Goal: Obtain resource: Download file/media

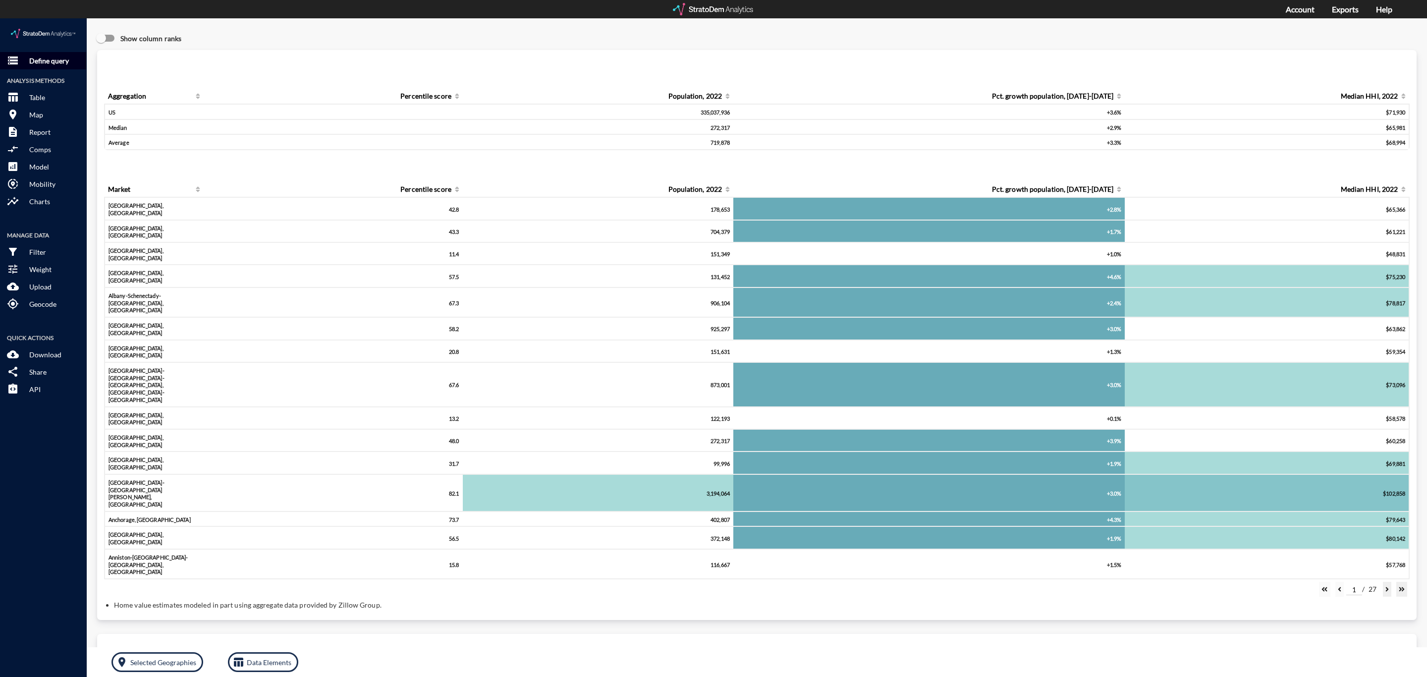
click p "Define query"
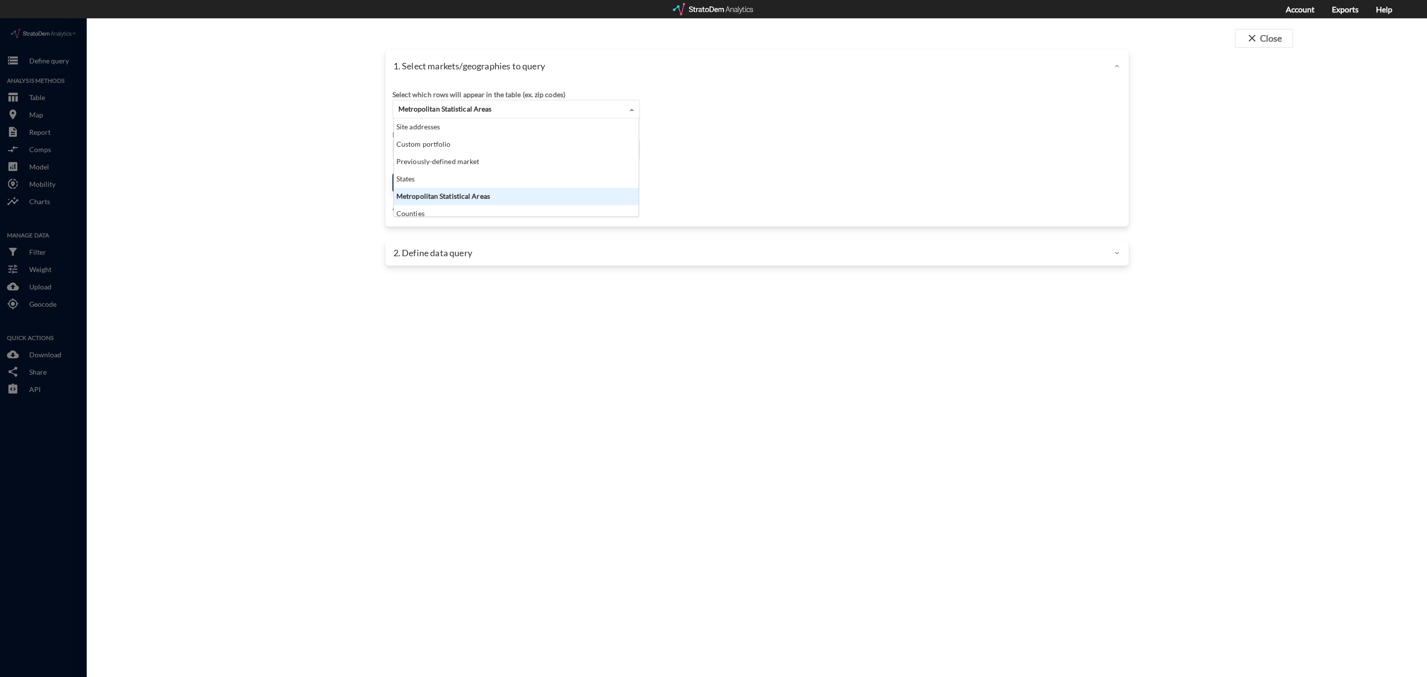
click div "Metropolitan Statistical Areas"
click div "Previously-defined market"
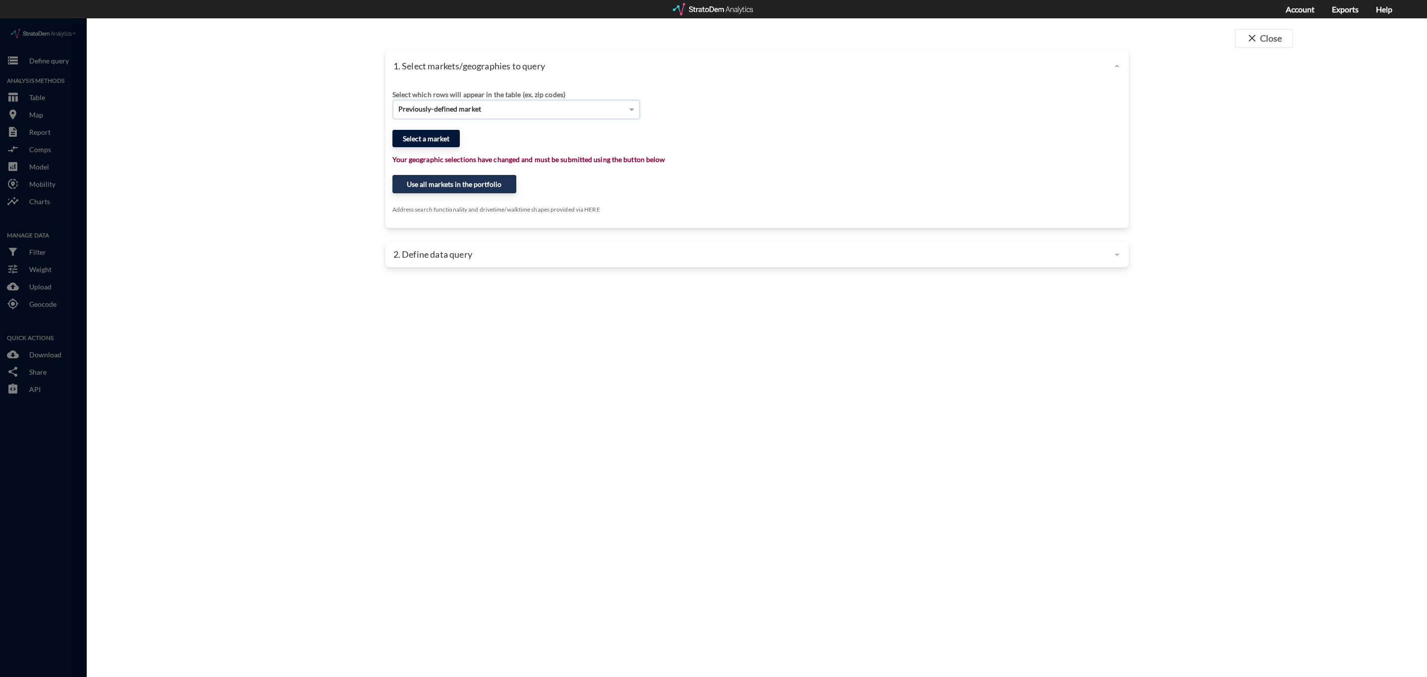
click button "Select a market"
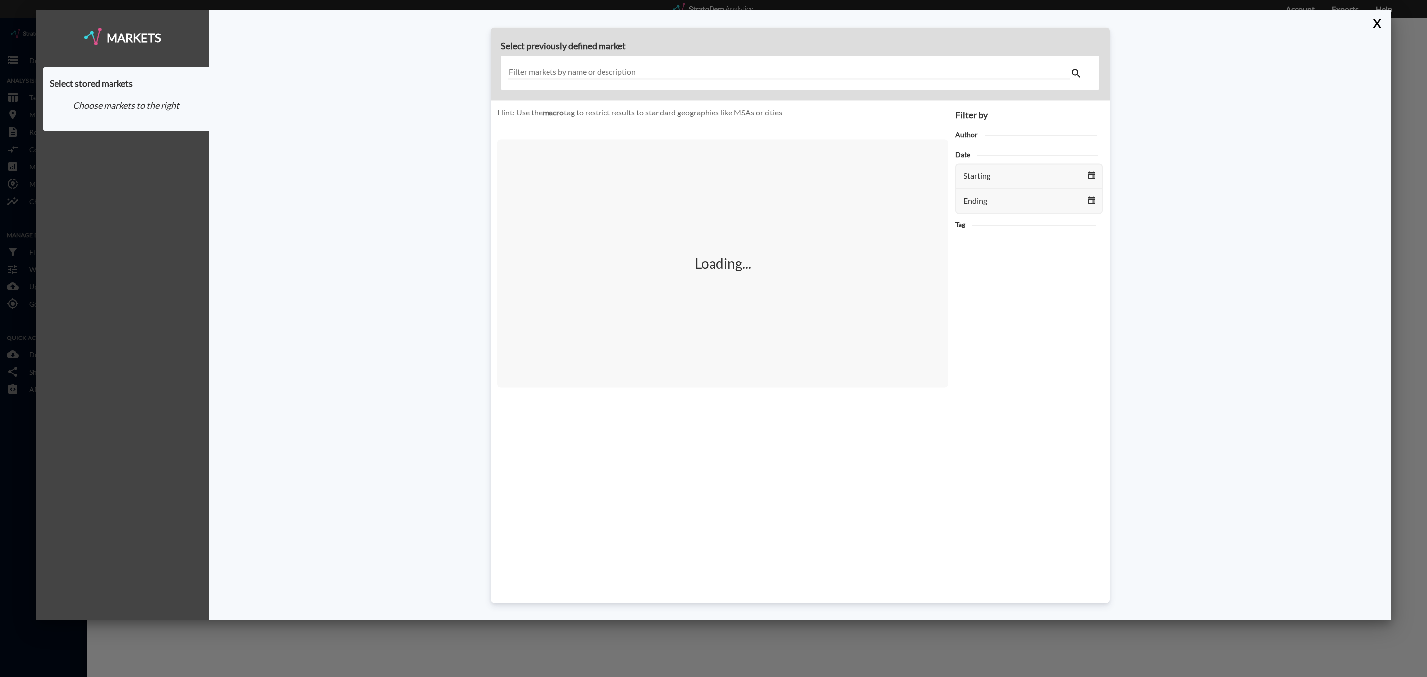
click at [599, 70] on input "text" at bounding box center [789, 72] width 562 height 13
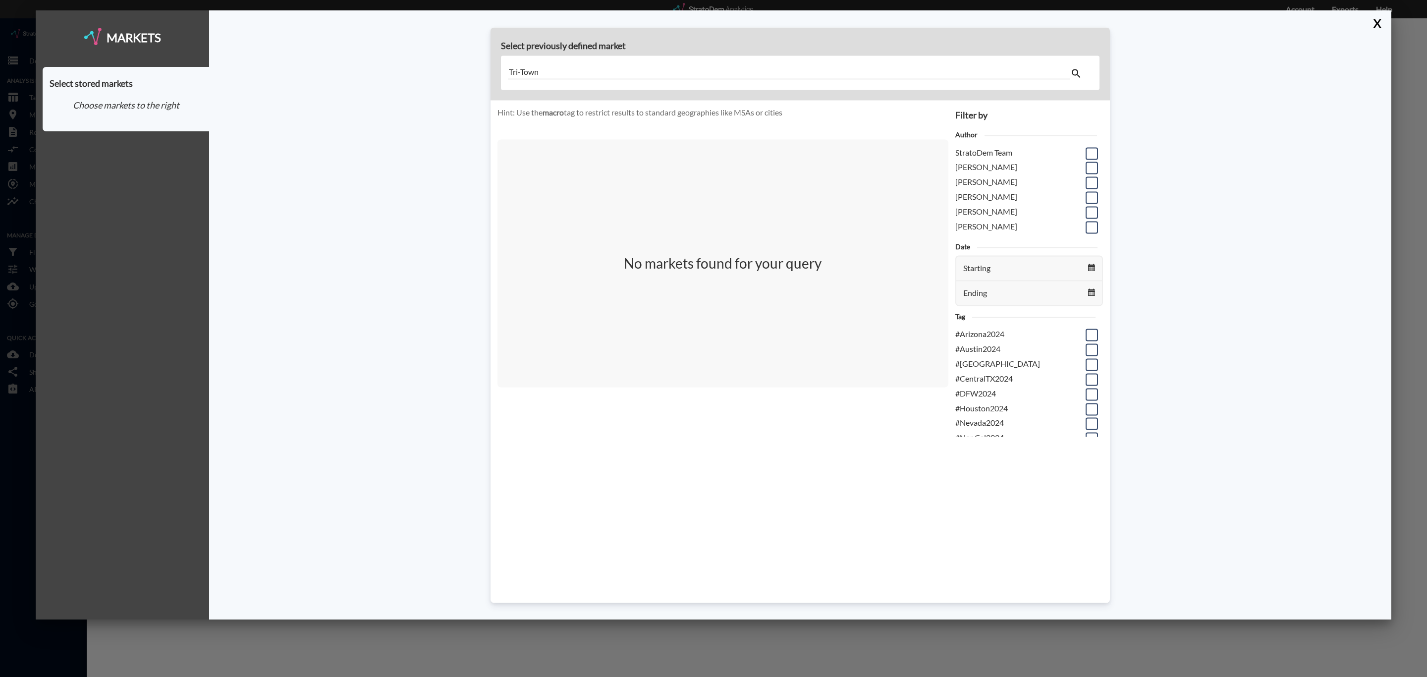
type input "Tri-Town"
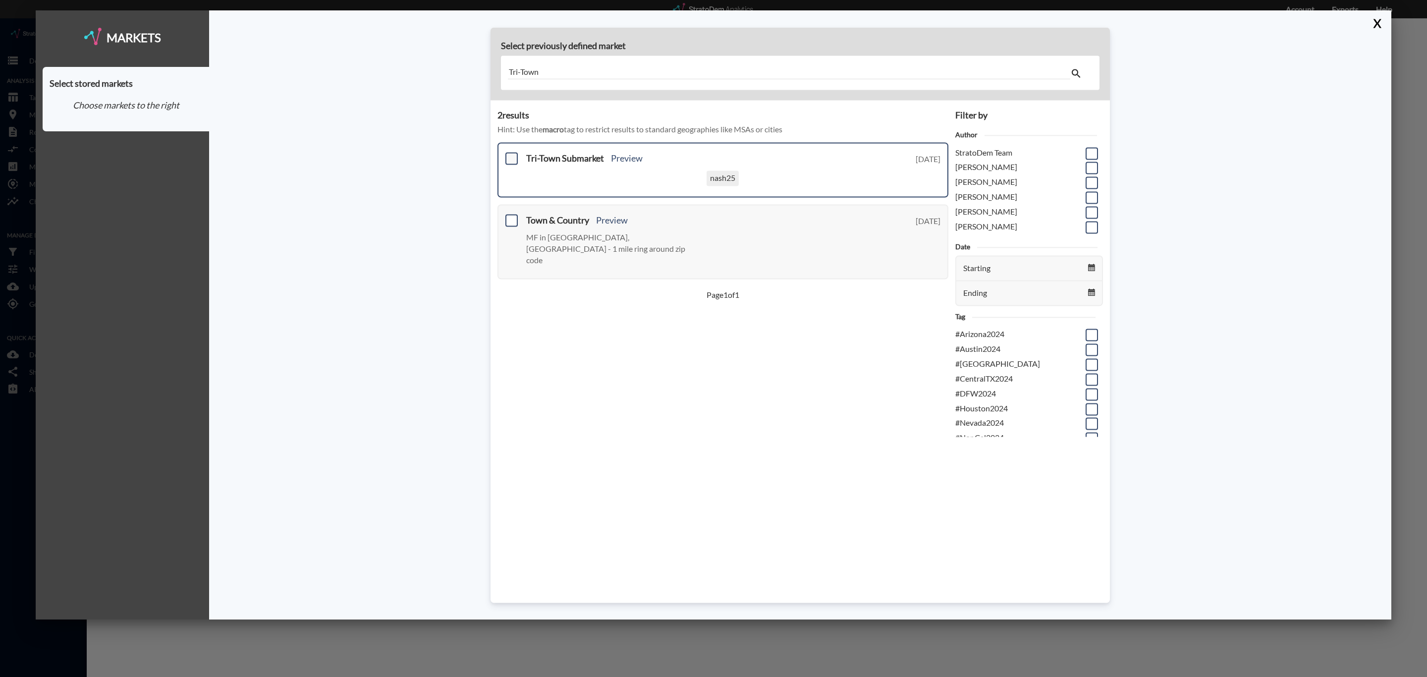
click at [509, 158] on span at bounding box center [511, 158] width 12 height 12
click at [510, 154] on input "checkbox" at bounding box center [510, 154] width 0 height 0
click at [102, 143] on button "Select Tri-Town Submarket" at bounding box center [126, 144] width 153 height 17
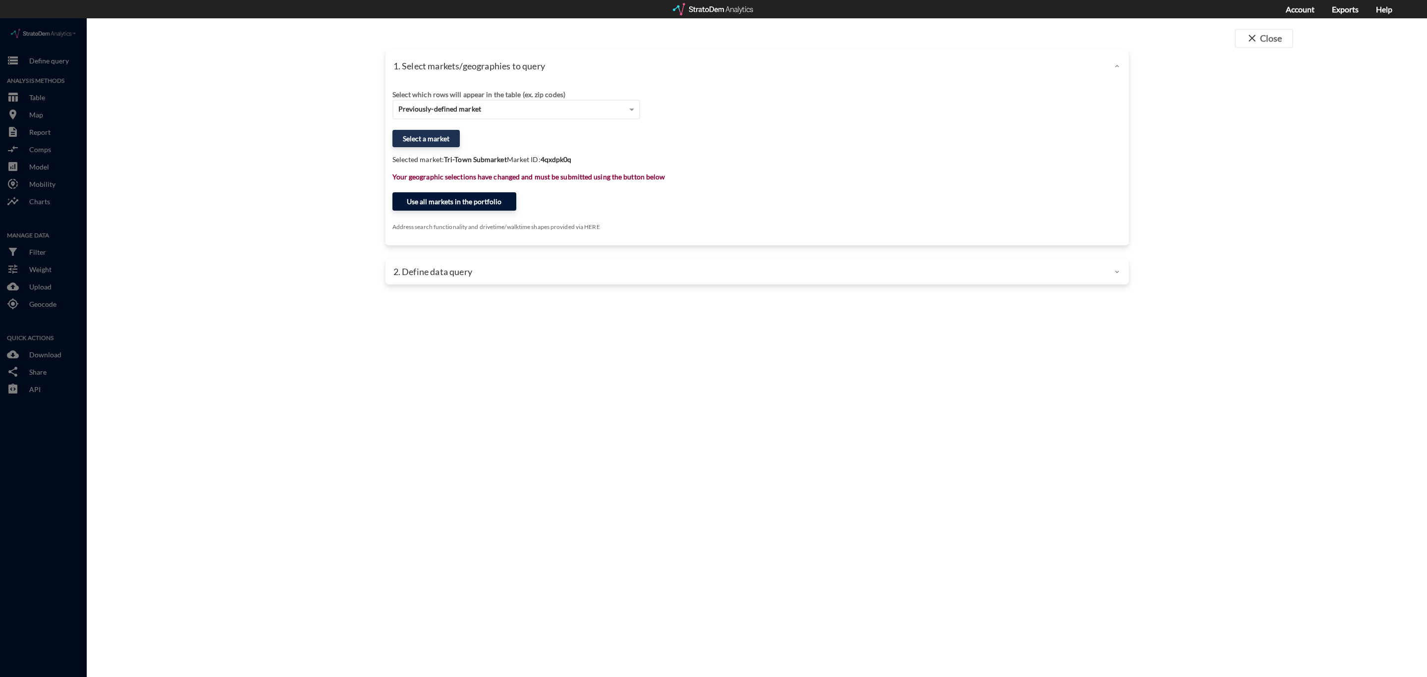
click button "Use all markets in the portfolio"
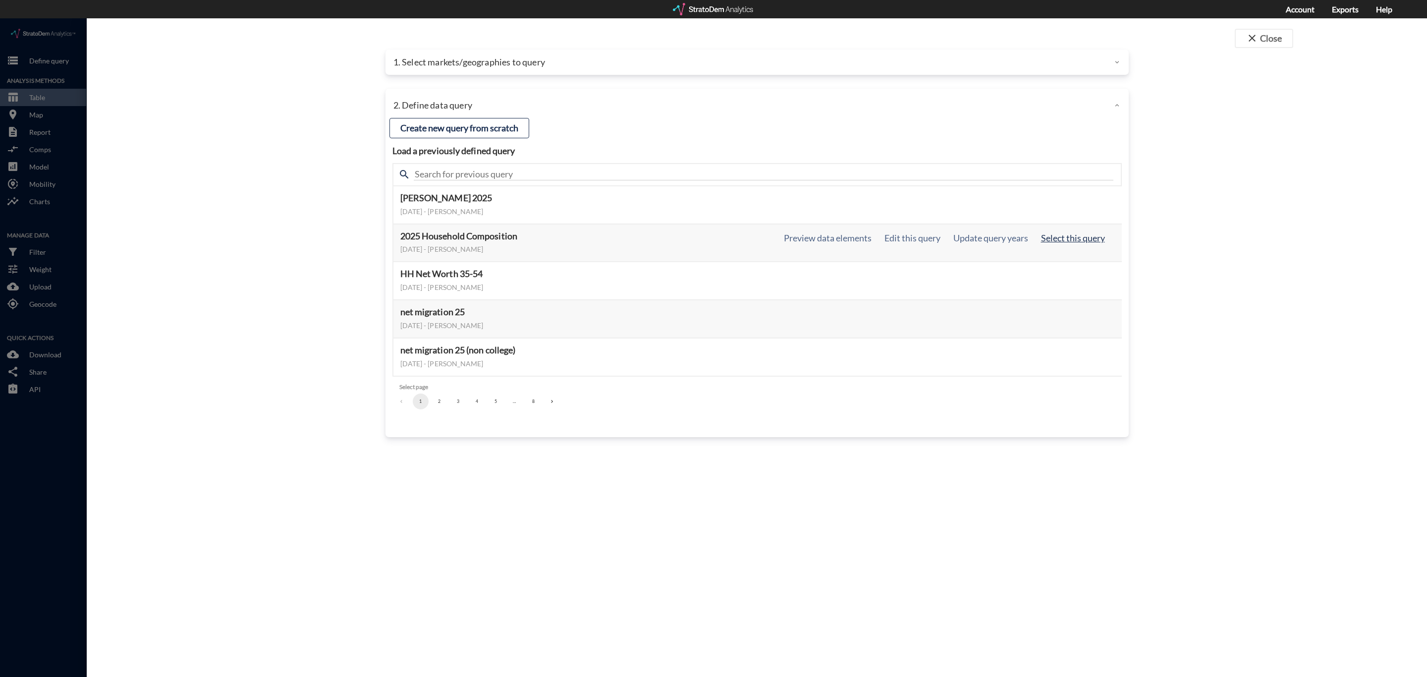
click button "Select this query"
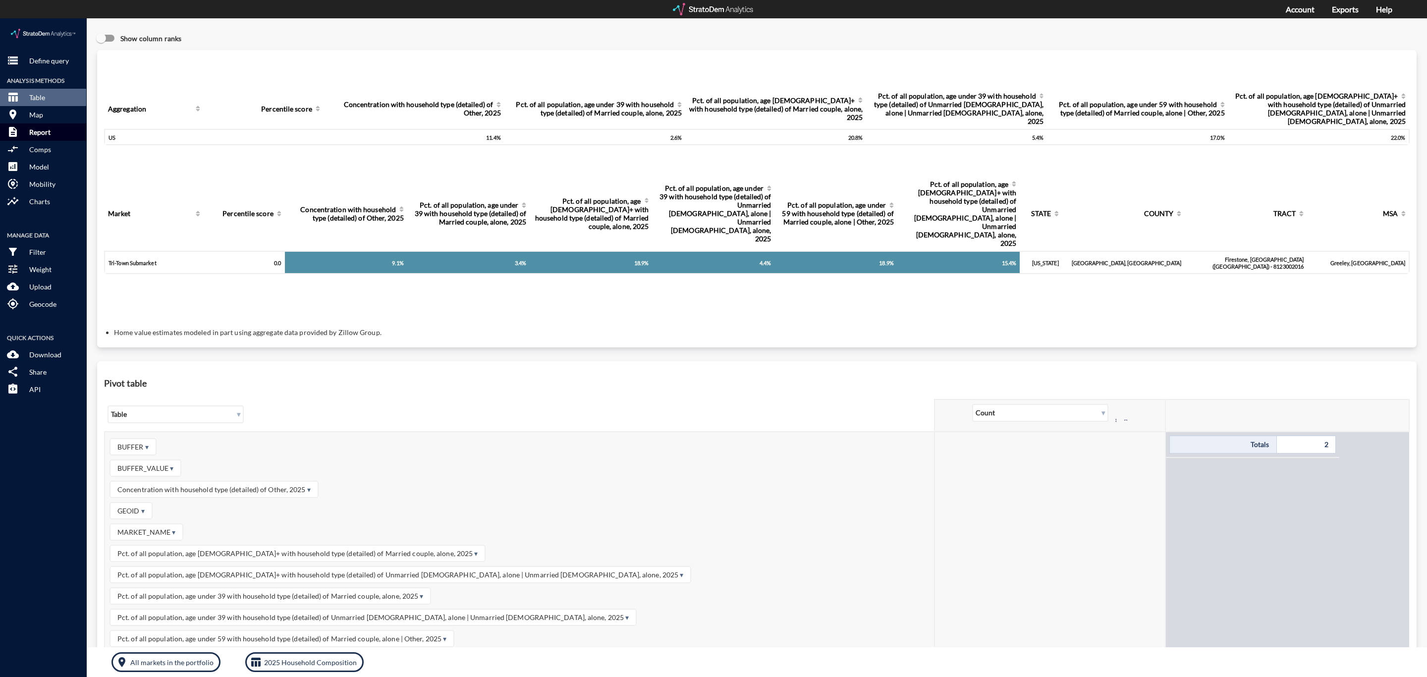
click p "Report"
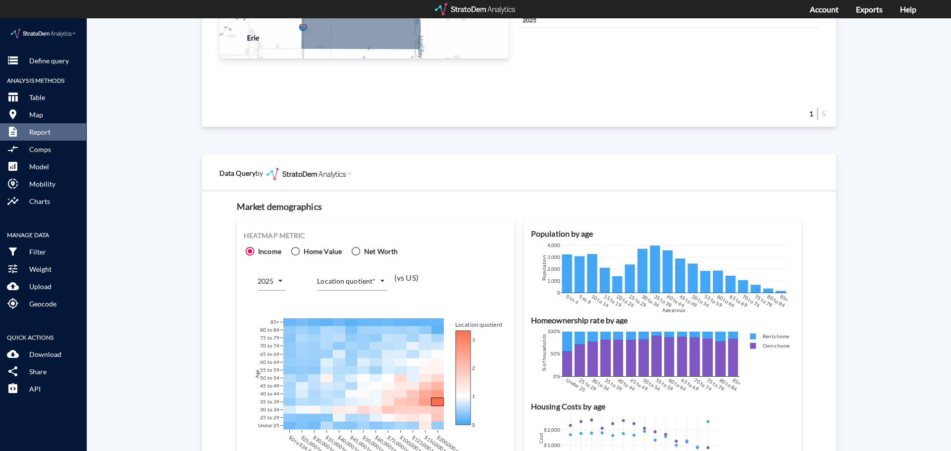
scroll to position [495, 0]
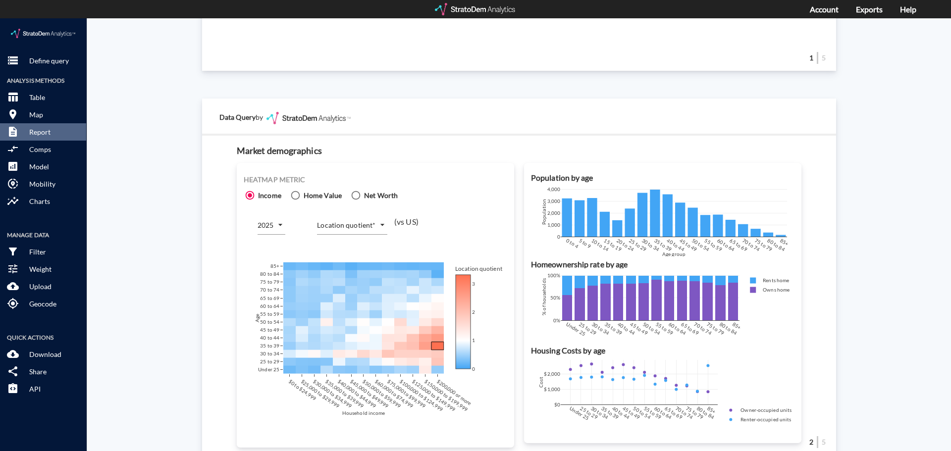
click body "/vantagepoint/us/-1 storage Define query Analysis Methods table_chart Table roo…"
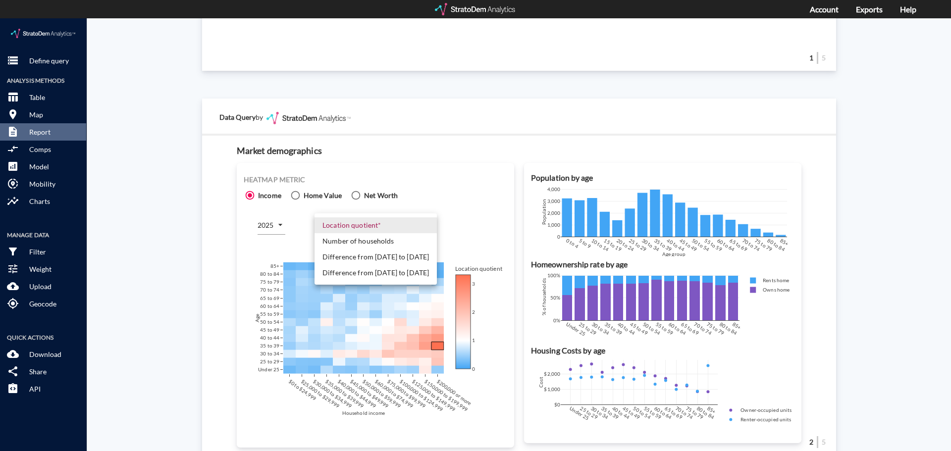
click li "Number of households"
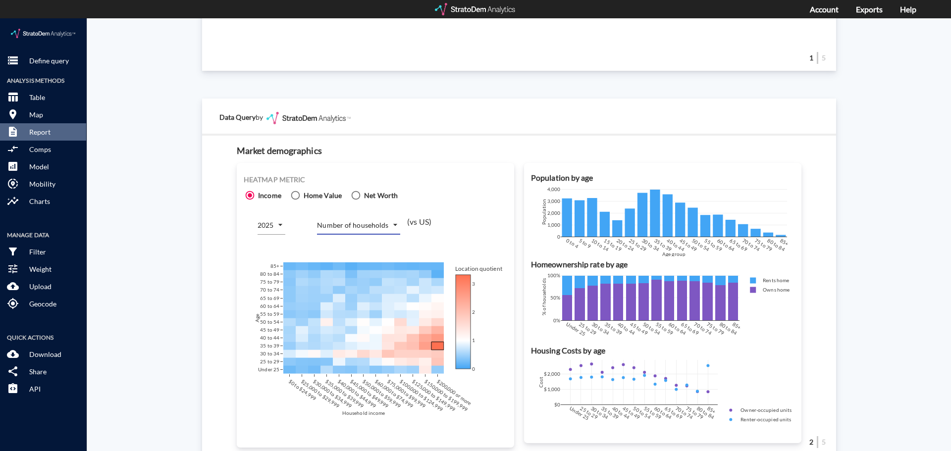
click div "Heatmap metric Income Home Value Net Worth 2025 2025 Number of households COUNT…"
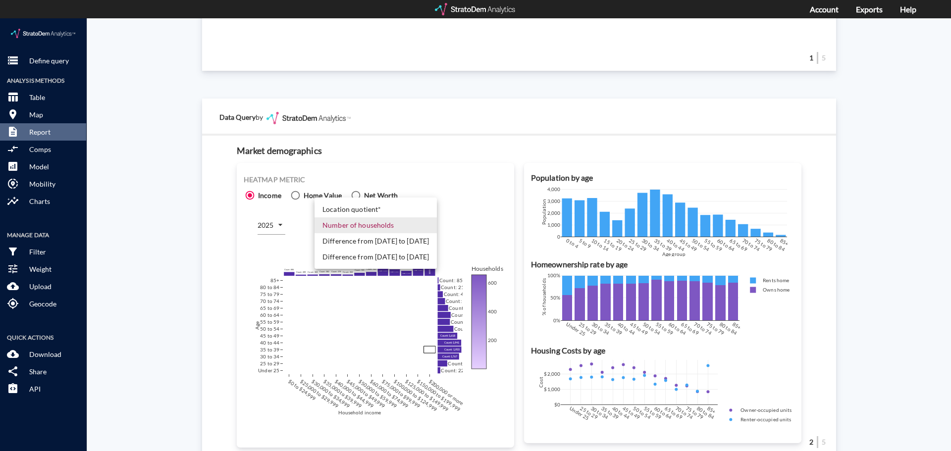
click body "/vantagepoint/us/-1 storage Define query Analysis Methods table_chart Table roo…"
click li "Difference from 2025 to 2030"
type input "COUNT_DIFF_FUTURE"
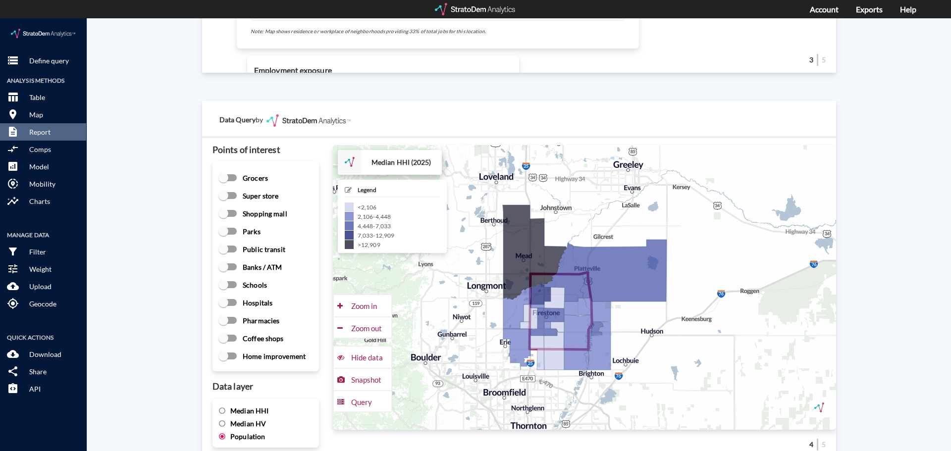
scroll to position [1288, 0]
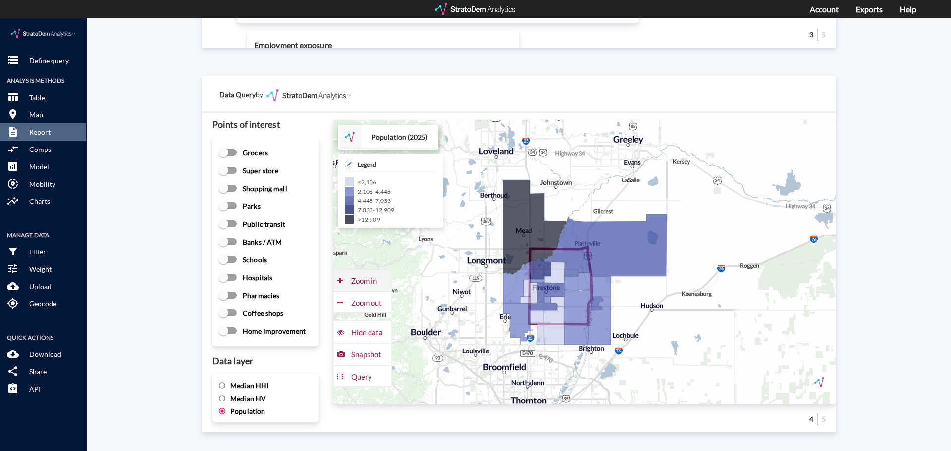
click div "Zoom in"
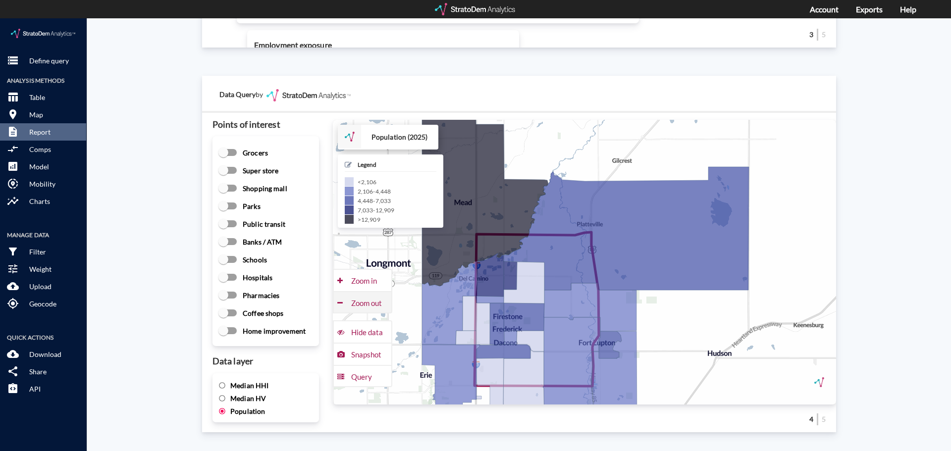
click div "Zoom out"
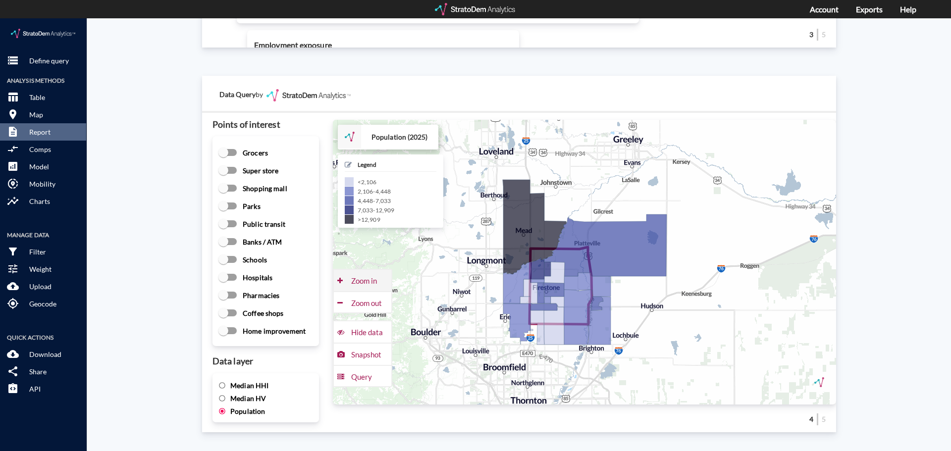
click div "Zoom in"
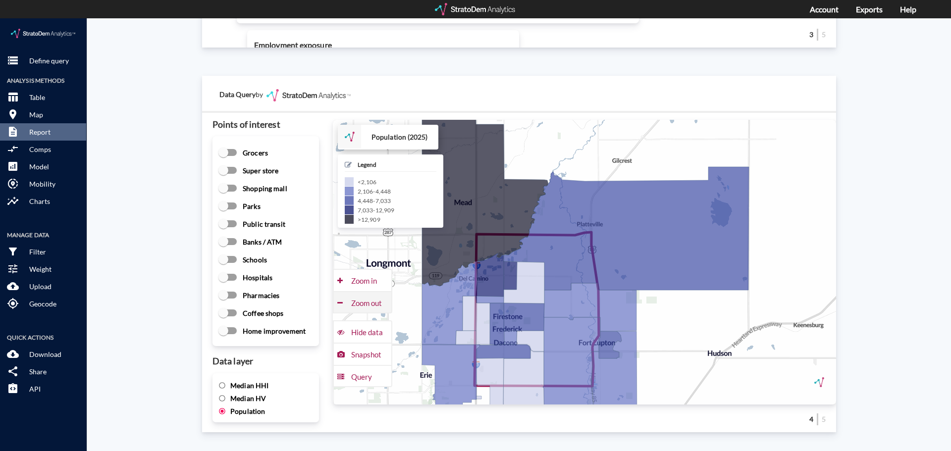
click div "Zoom out"
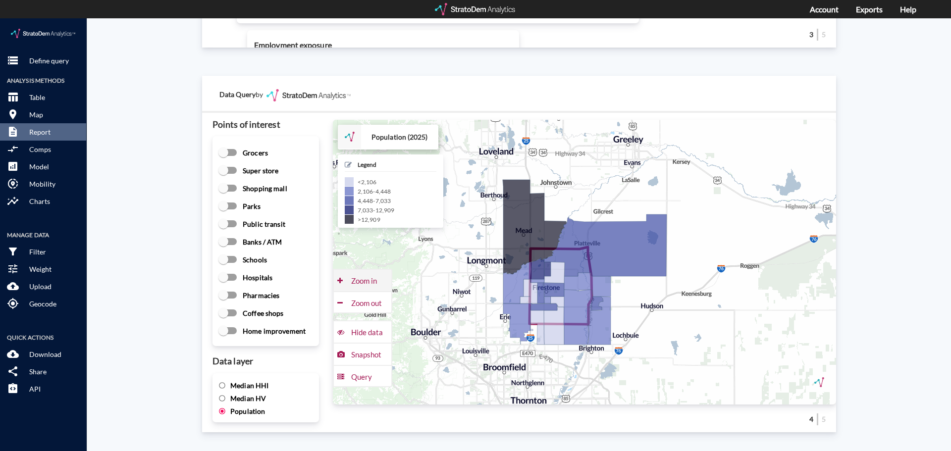
click div "Zoom in"
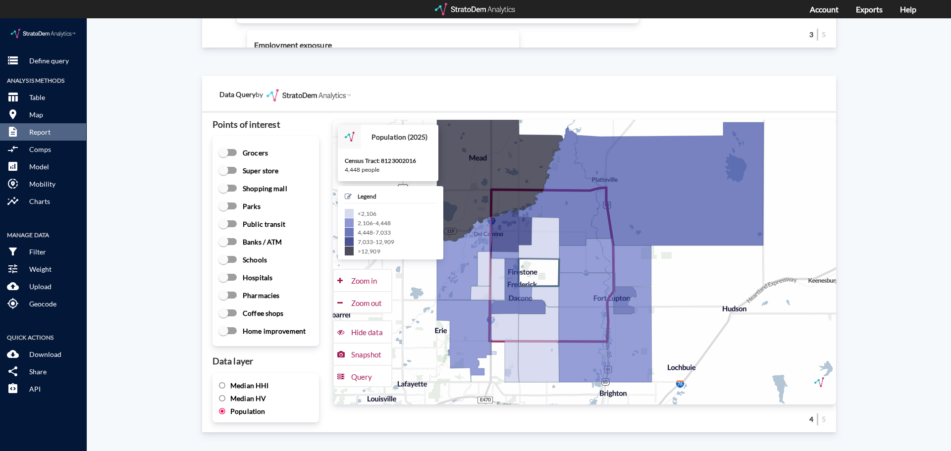
drag, startPoint x: 519, startPoint y: 293, endPoint x: 537, endPoint y: 241, distance: 55.1
click icon
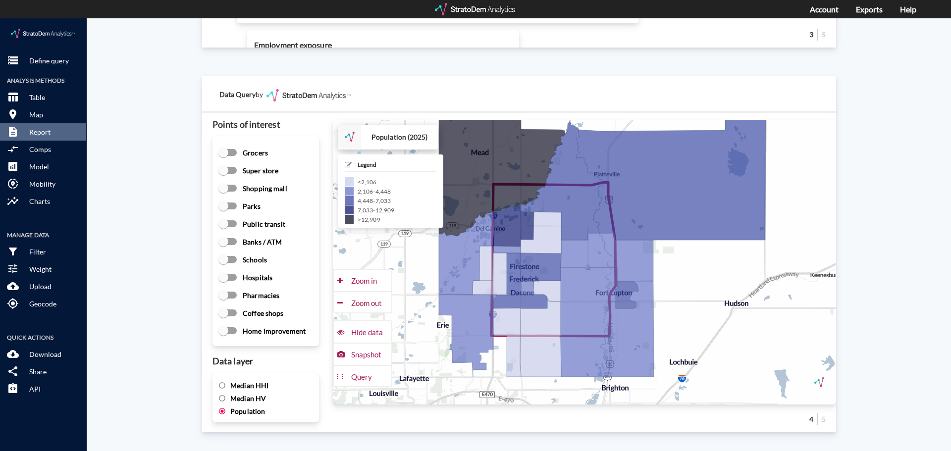
click input "Median HHI"
radio input "true"
radio input "false"
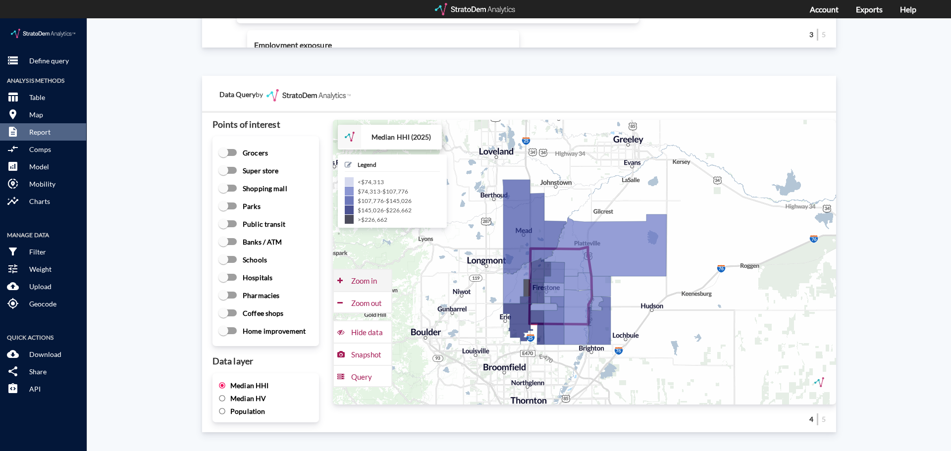
click div "Zoom in"
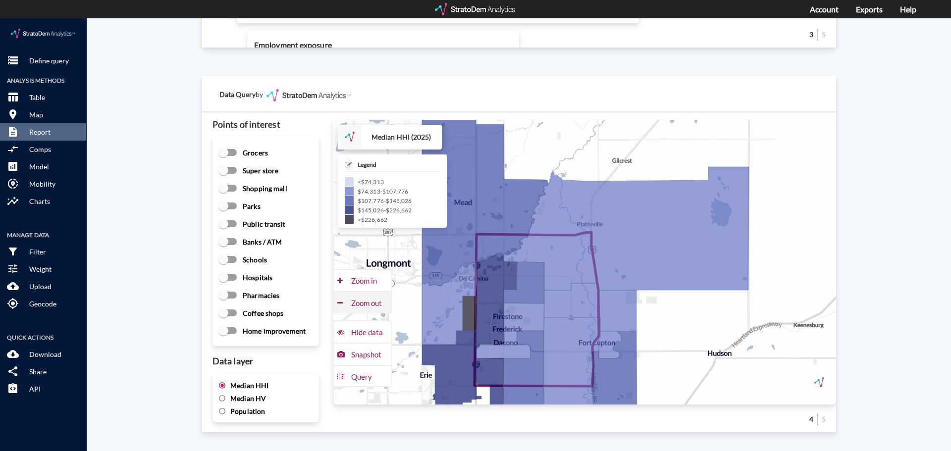
click div "Zoom out"
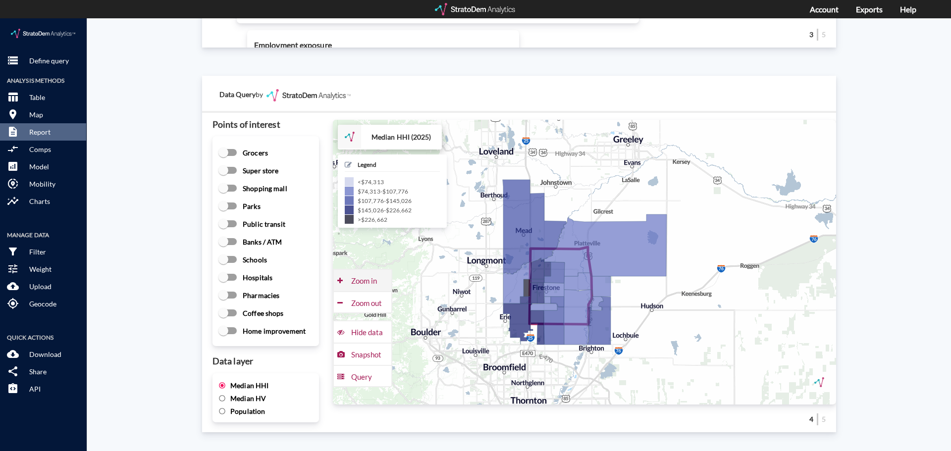
click div "Zoom in"
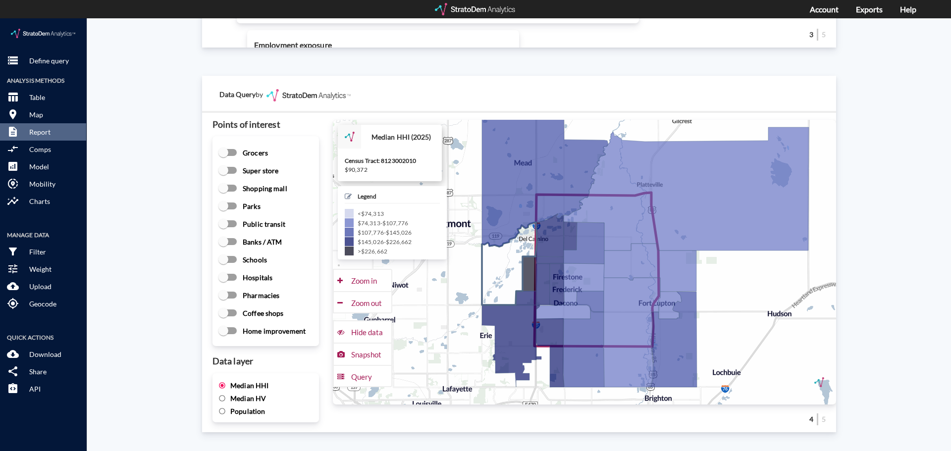
drag, startPoint x: 432, startPoint y: 284, endPoint x: 492, endPoint y: 245, distance: 72.3
click icon
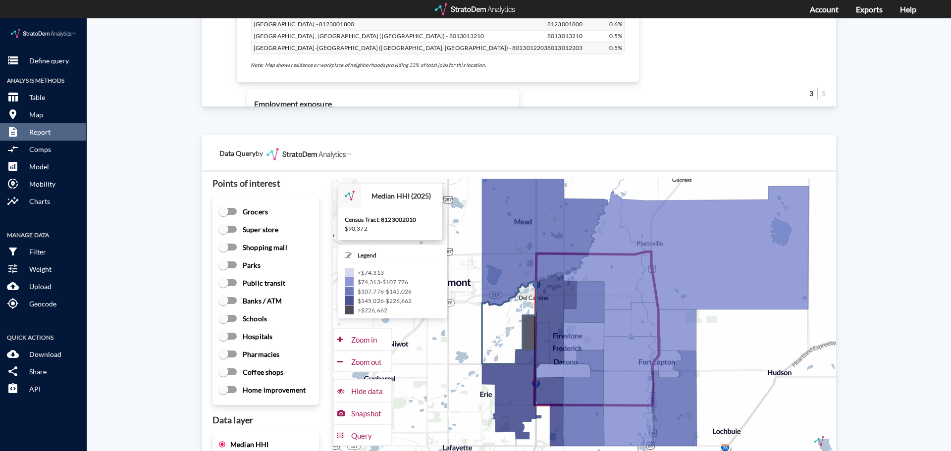
scroll to position [1238, 0]
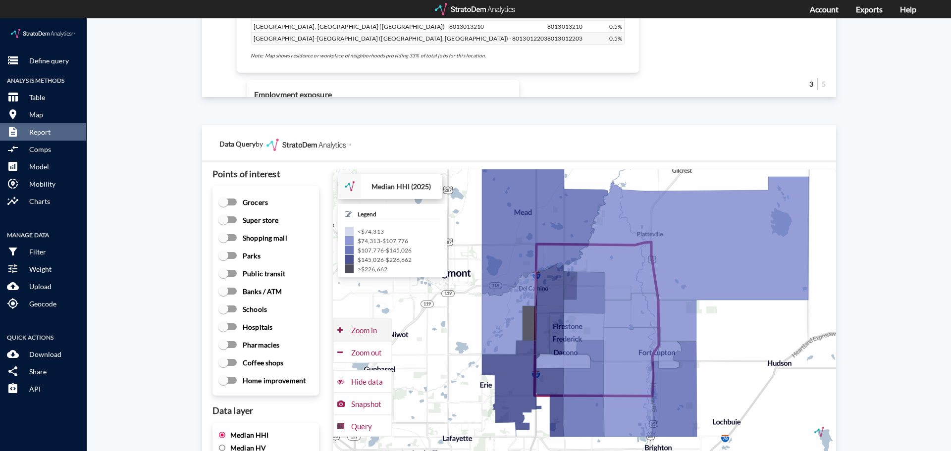
click div "Zoom in"
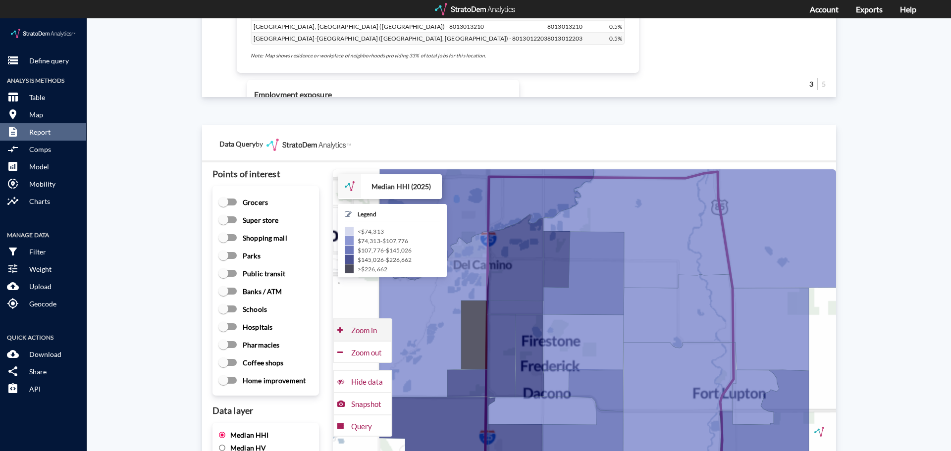
click div "Zoom in"
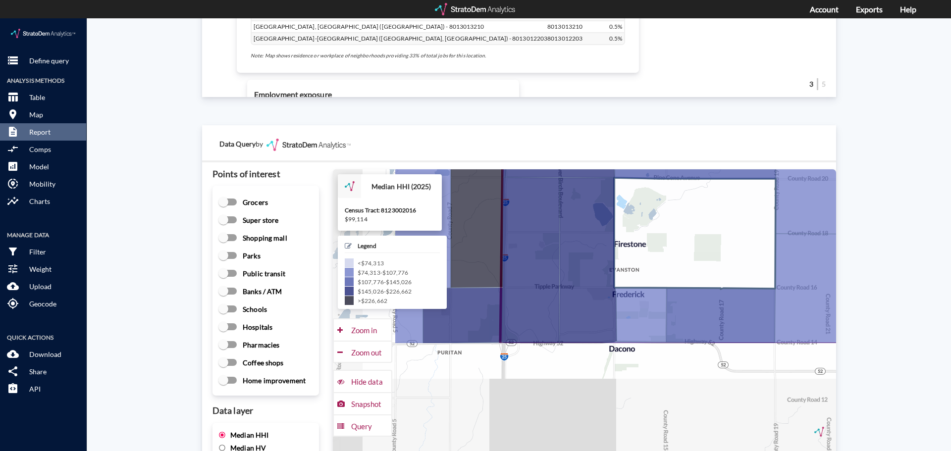
drag, startPoint x: 520, startPoint y: 326, endPoint x: 635, endPoint y: 186, distance: 181.0
click icon
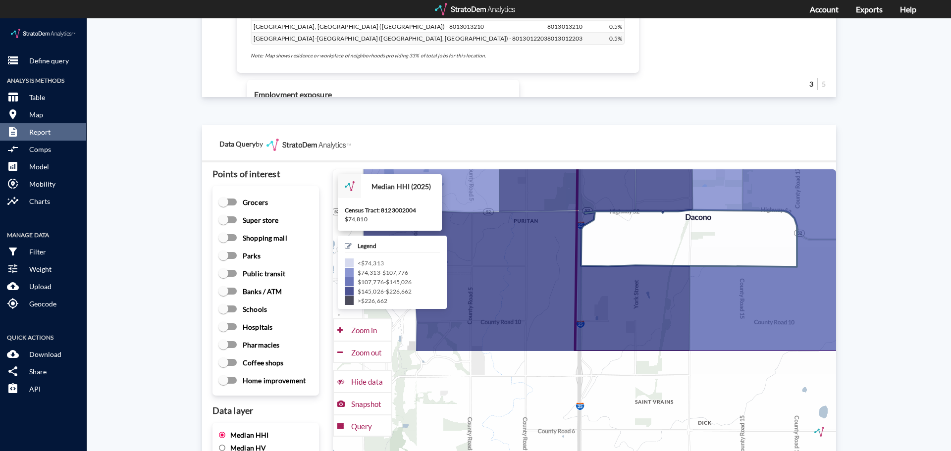
drag, startPoint x: 547, startPoint y: 360, endPoint x: 624, endPoint y: 227, distance: 153.2
click icon
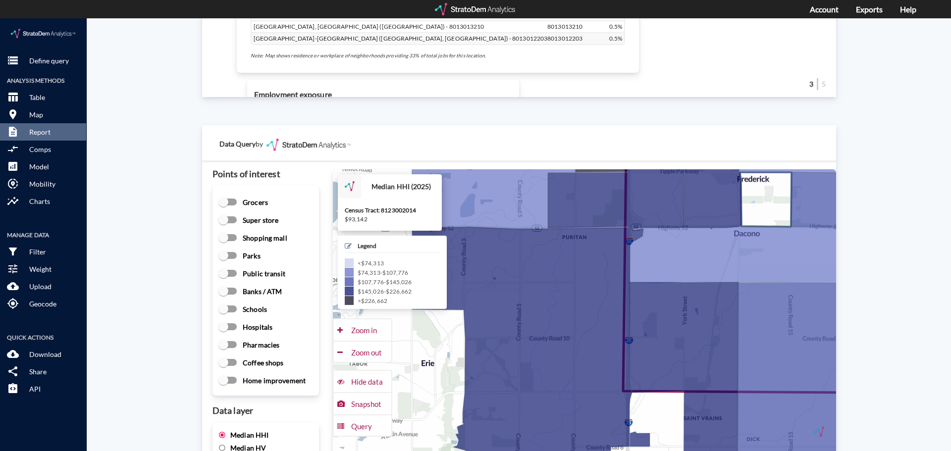
drag, startPoint x: 717, startPoint y: 166, endPoint x: 766, endPoint y: 190, distance: 54.1
click icon
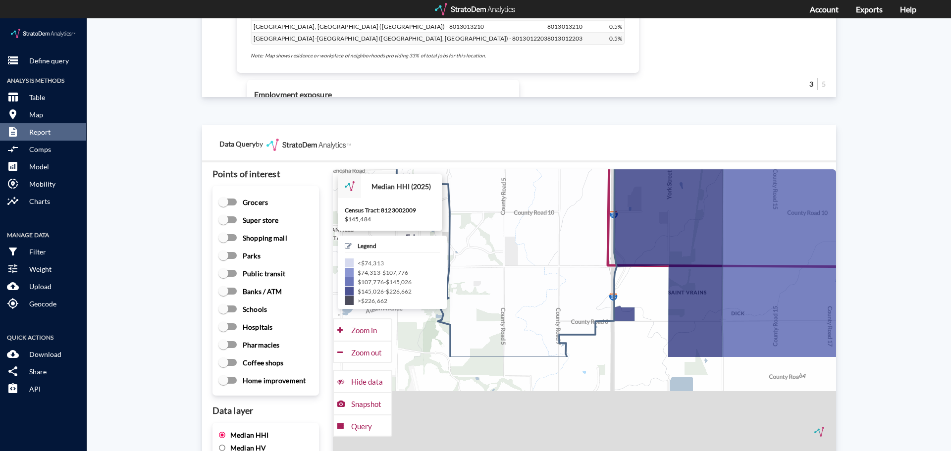
drag, startPoint x: 625, startPoint y: 331, endPoint x: 609, endPoint y: 183, distance: 149.0
click icon
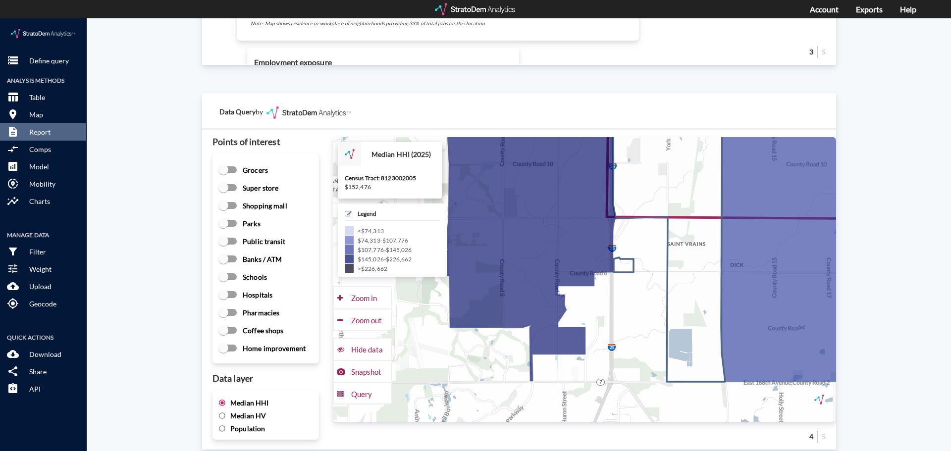
scroll to position [1288, 0]
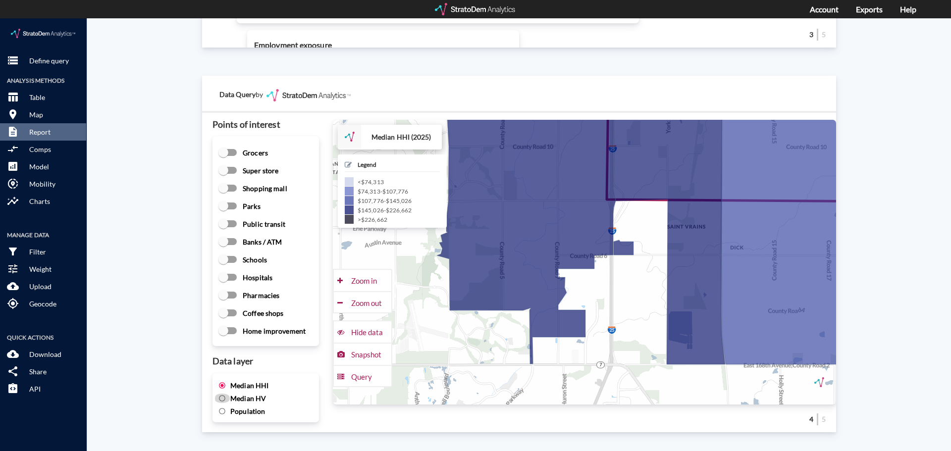
click input "Median HV"
radio input "true"
radio input "false"
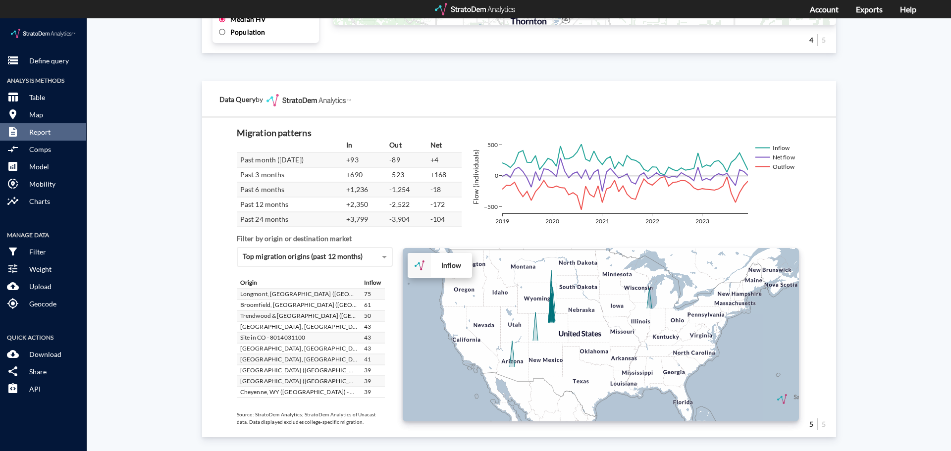
scroll to position [50, 0]
click div "+ − Inflow to market CUSTOMIZE DATA Draw a polygon Draw a rectangle Draw a mark…"
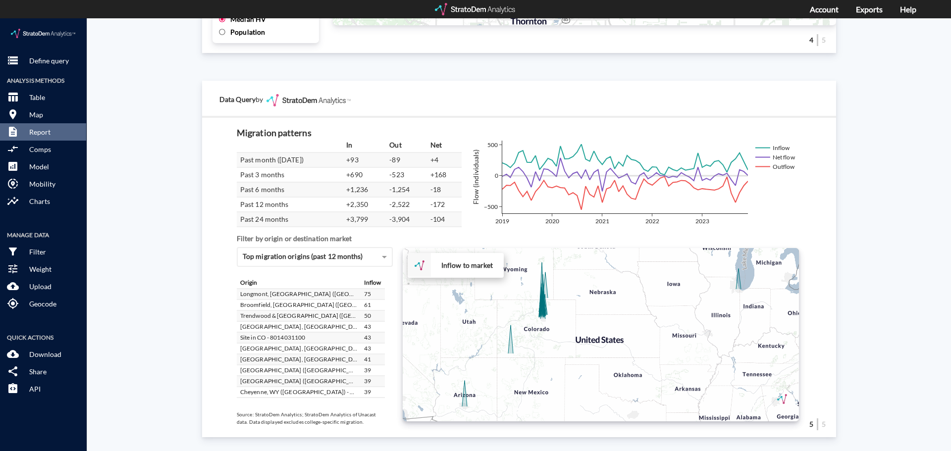
click div "+ − Inflow to market CUSTOMIZE DATA Draw a polygon Draw a rectangle Draw a mark…"
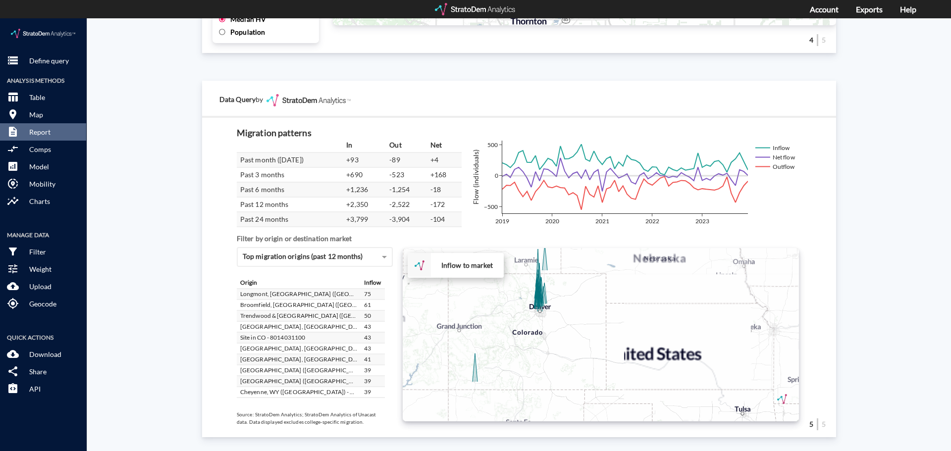
click div "+ − Inflow to market CUSTOMIZE DATA Draw a polygon Draw a rectangle Draw a mark…"
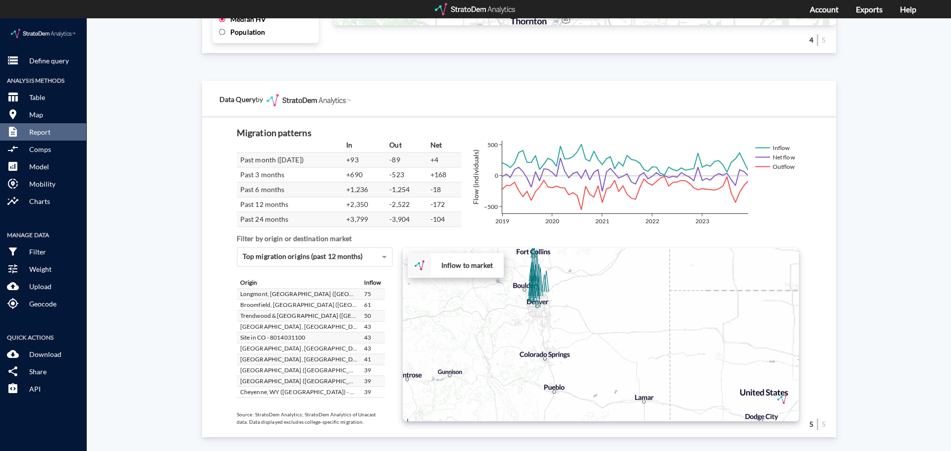
click div "+ − Inflow to market CUSTOMIZE DATA Draw a polygon Draw a rectangle Draw a mark…"
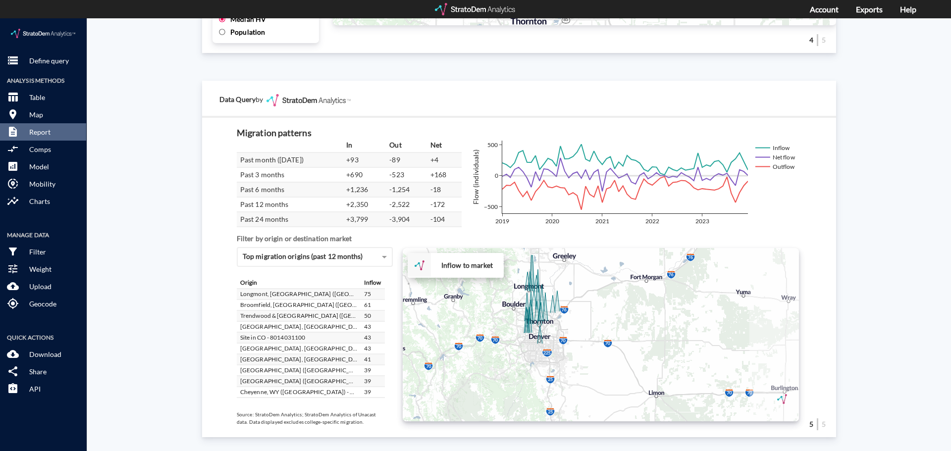
drag, startPoint x: 551, startPoint y: 270, endPoint x: 597, endPoint y: 321, distance: 68.4
click div "+ − Inflow to market CUSTOMIZE DATA Draw a polygon Draw a rectangle Draw a mark…"
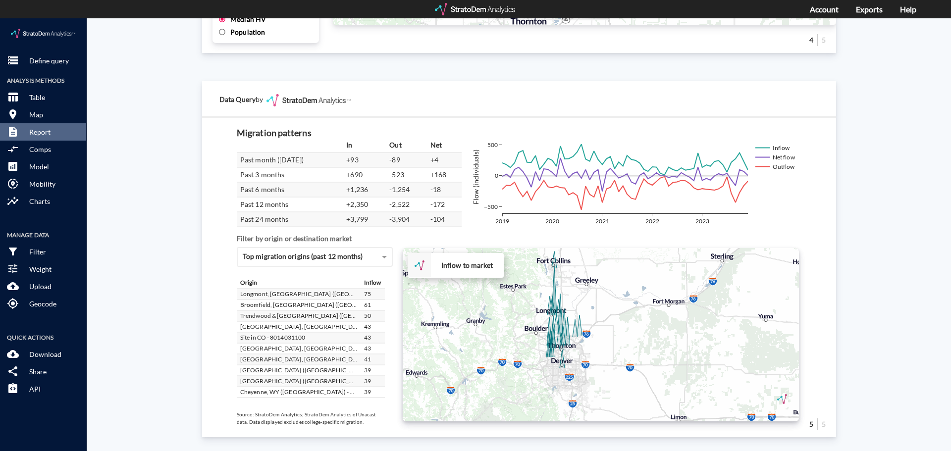
click div "+ − Inflow to market CUSTOMIZE DATA Draw a polygon Draw a rectangle Draw a mark…"
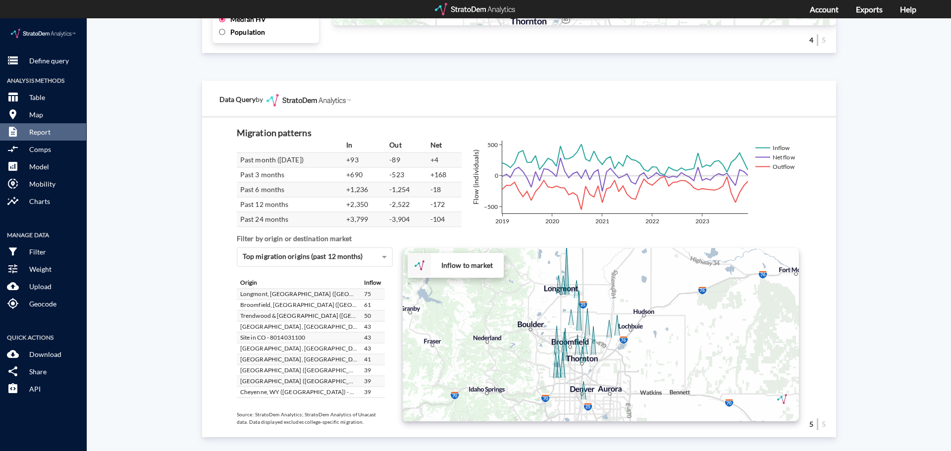
drag, startPoint x: 581, startPoint y: 323, endPoint x: 614, endPoint y: 325, distance: 32.8
click div "+ − Inflow to market CUSTOMIZE DATA Draw a polygon Draw a rectangle Draw a mark…"
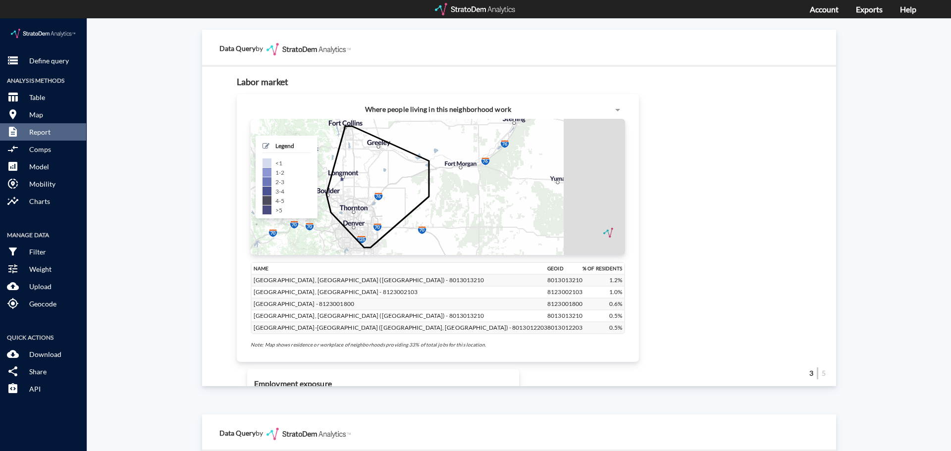
scroll to position [932, 0]
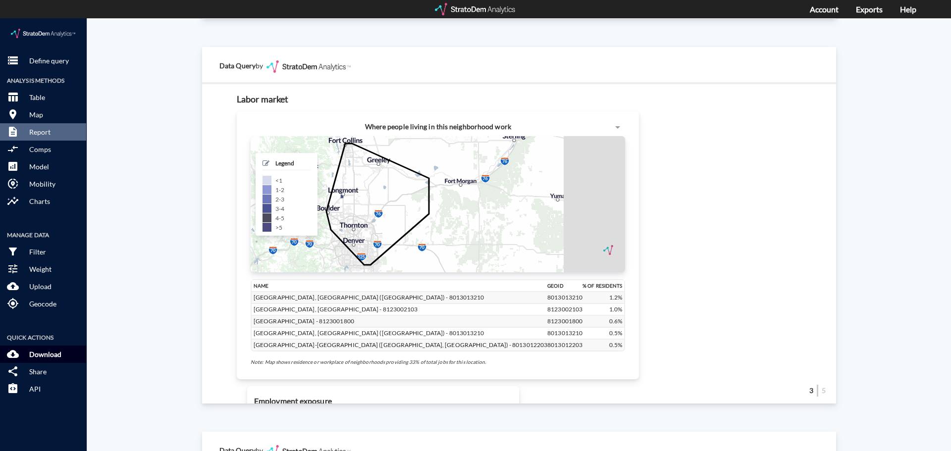
click p "Download"
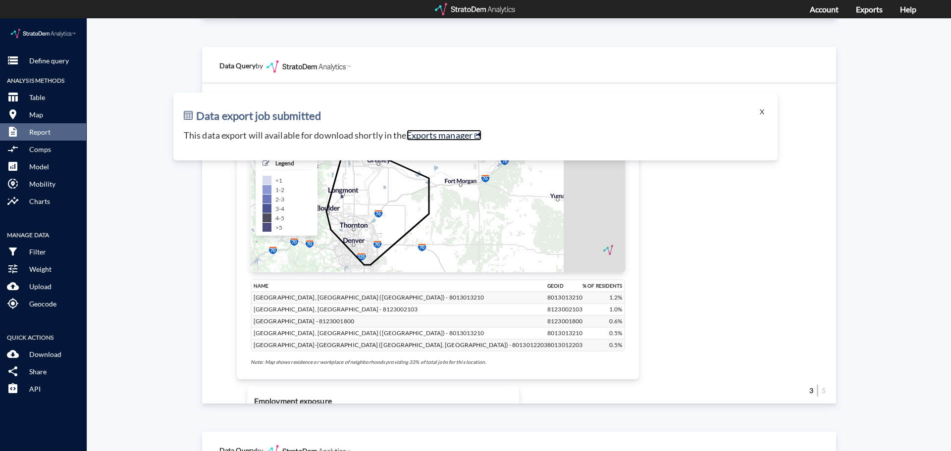
click link "Exports manager"
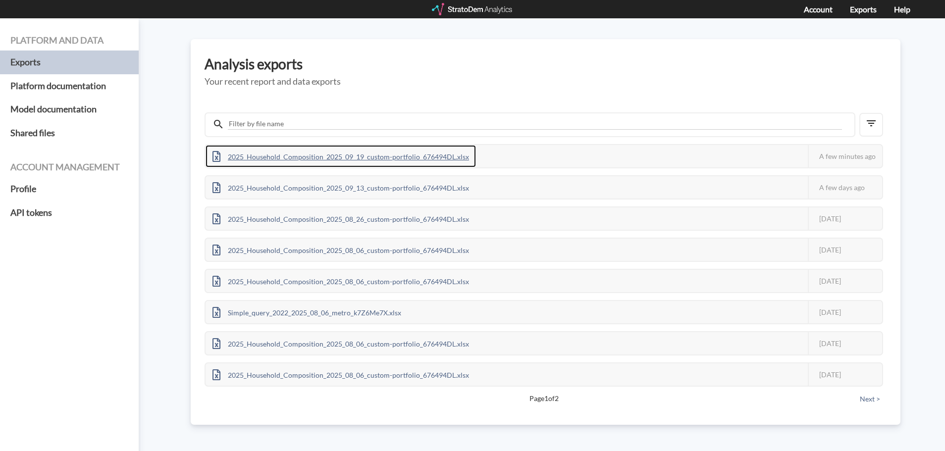
click at [440, 153] on div "2025_Household_Composition_2025_09_19_custom-portfolio_676494DL.xlsx" at bounding box center [341, 156] width 270 height 22
